Goal: Information Seeking & Learning: Stay updated

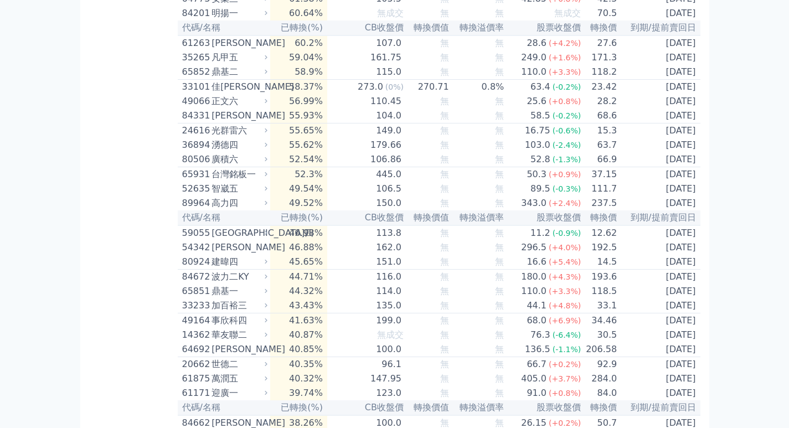
scroll to position [1482, 0]
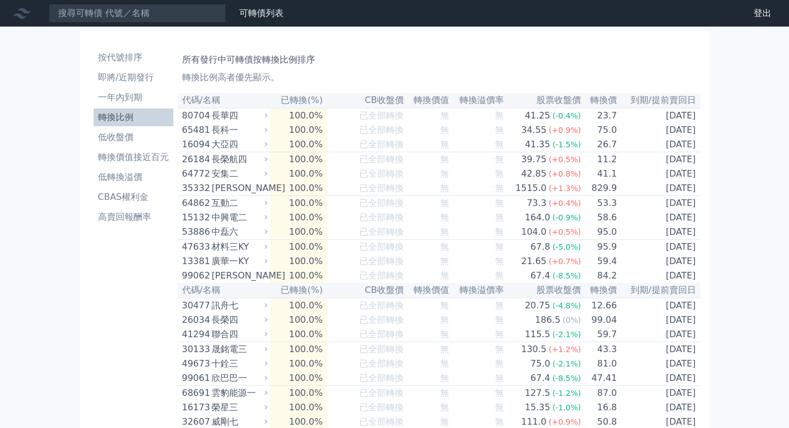
scroll to position [2560, 0]
